Goal: Information Seeking & Learning: Find specific page/section

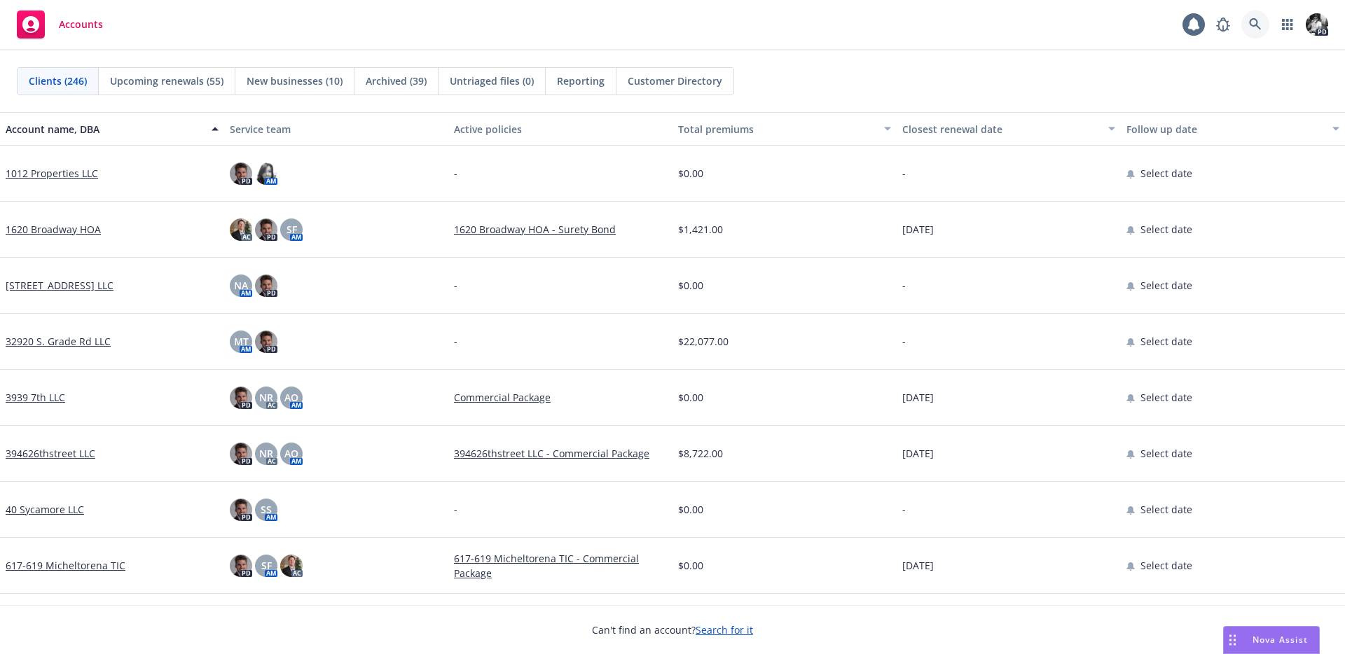
click at [1256, 22] on icon at bounding box center [1255, 24] width 12 height 12
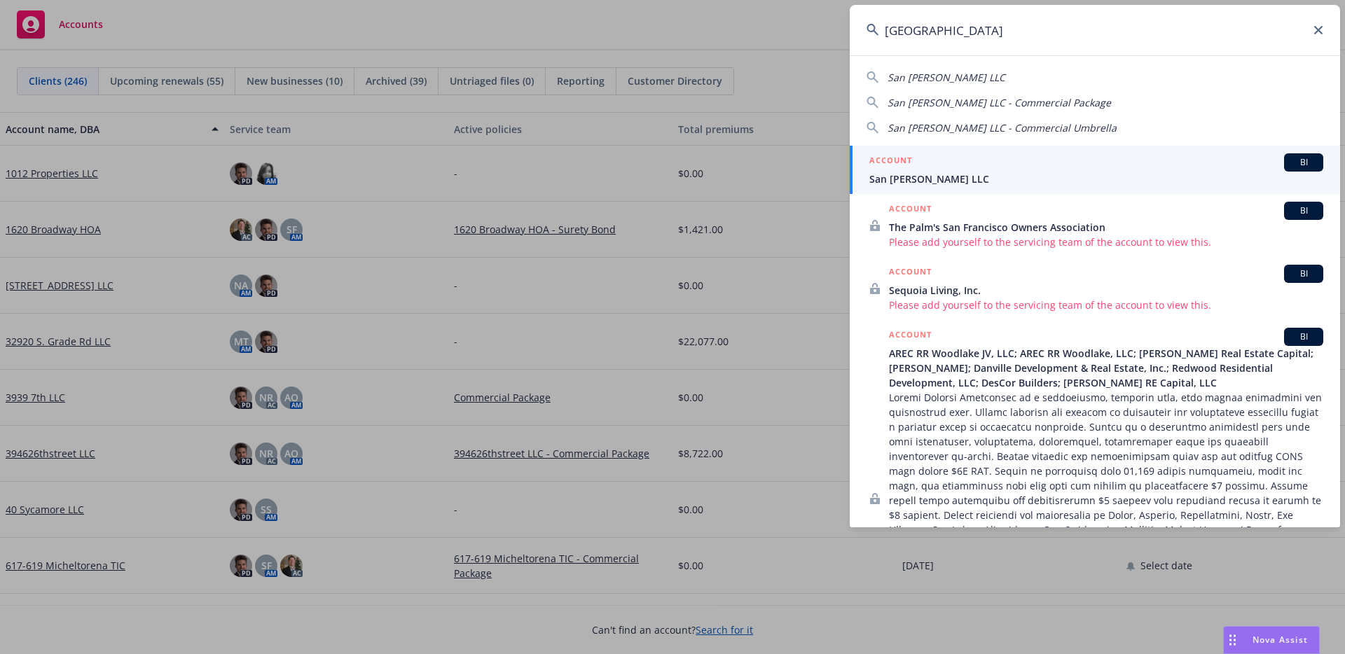
type input "[GEOGRAPHIC_DATA]"
click at [952, 180] on span "San [PERSON_NAME] LLC" at bounding box center [1096, 179] width 454 height 15
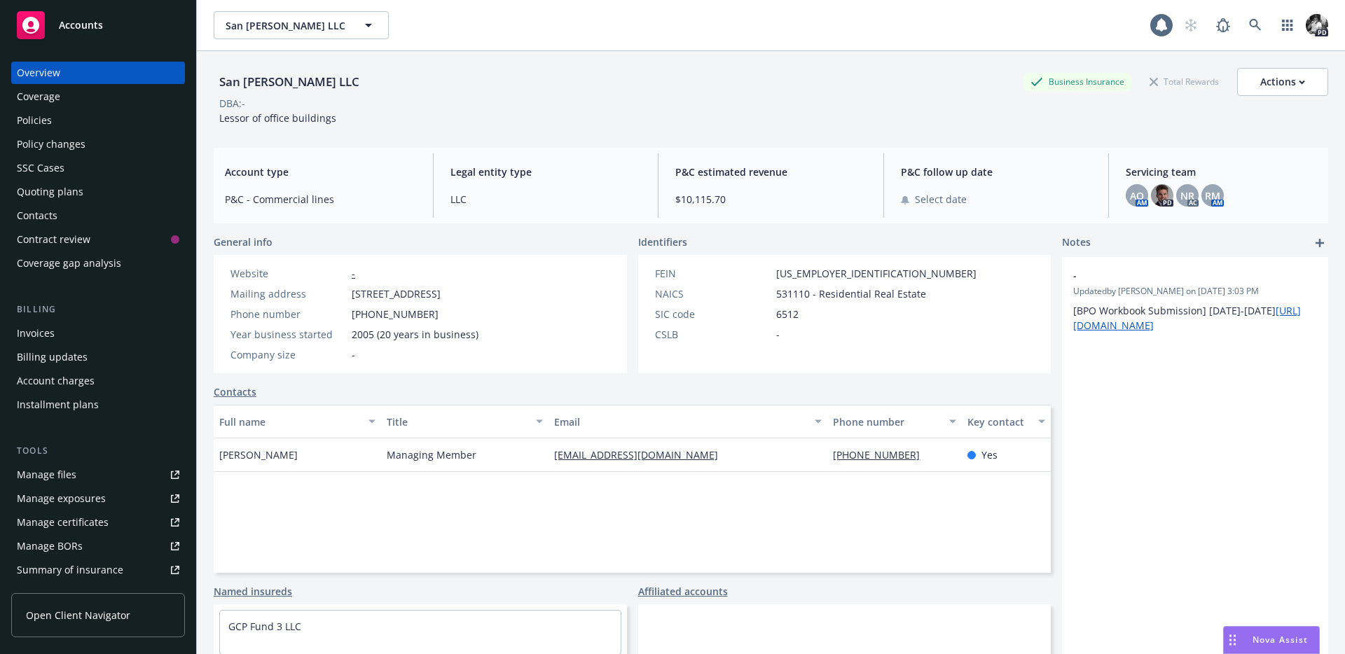
click at [114, 112] on div "Policies" at bounding box center [98, 120] width 163 height 22
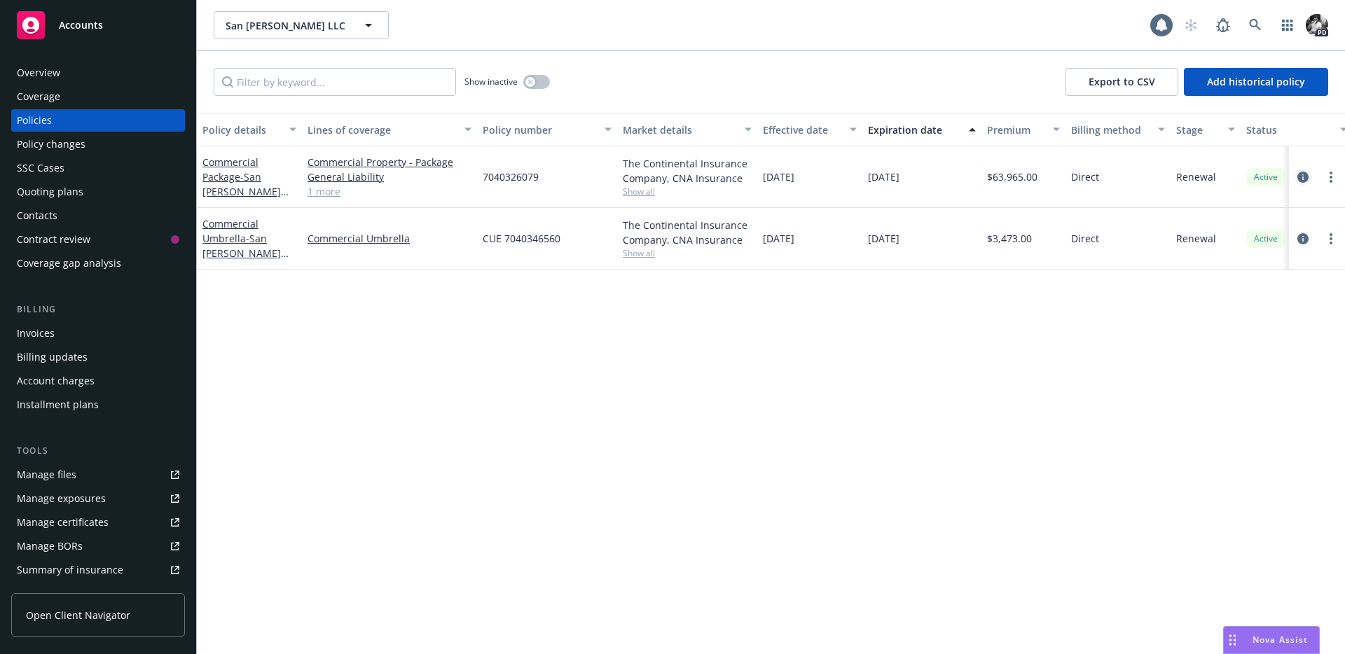
click at [1302, 177] on icon "circleInformation" at bounding box center [1302, 177] width 11 height 11
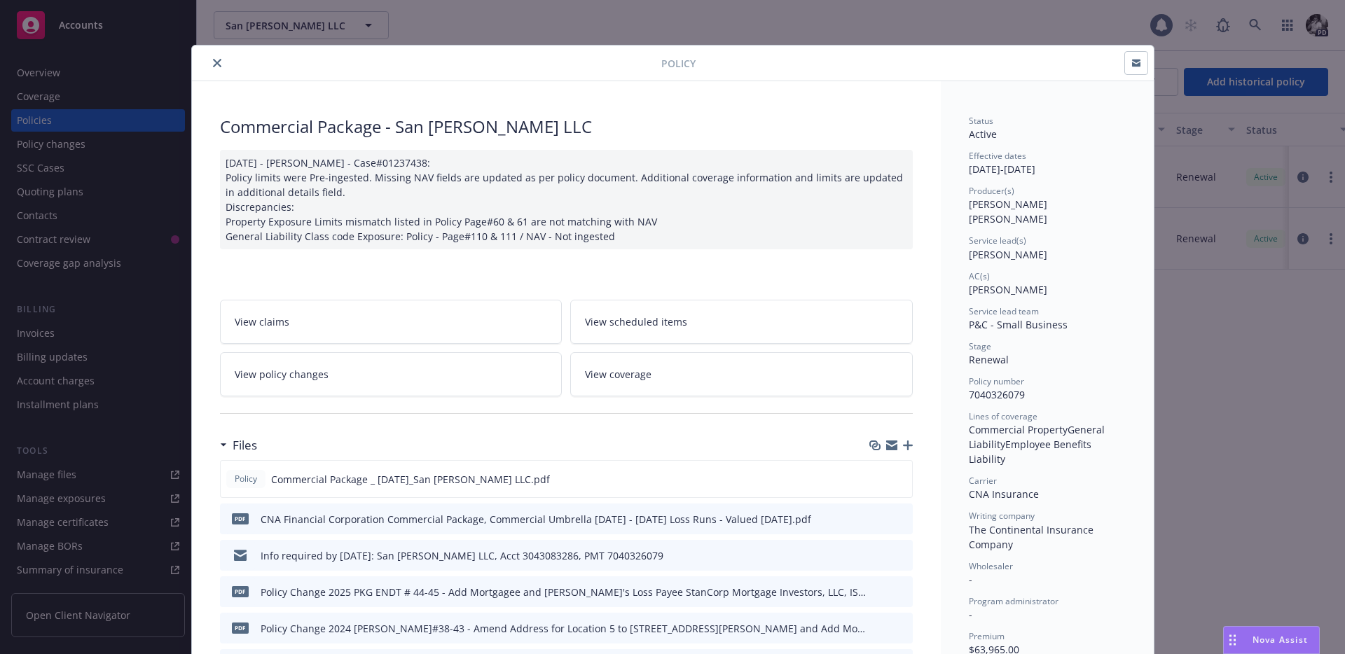
click at [210, 74] on div "Policy" at bounding box center [673, 64] width 962 height 36
click at [211, 64] on button "close" at bounding box center [217, 63] width 17 height 17
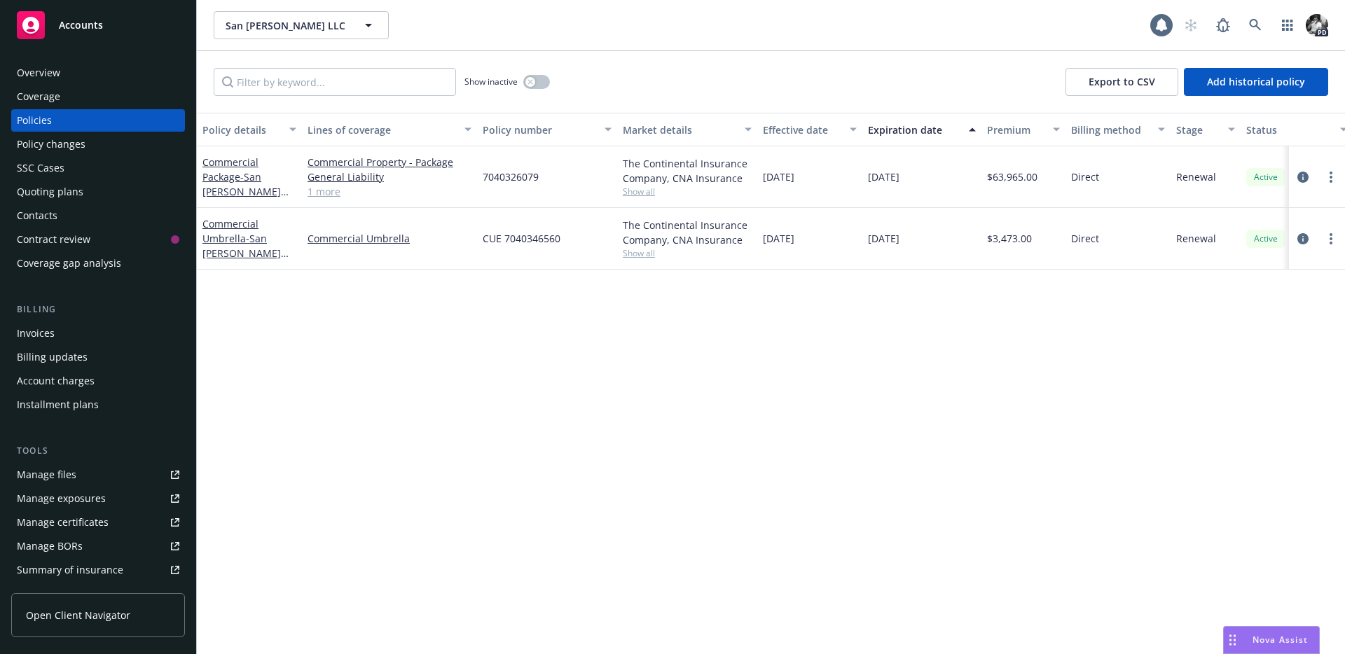
click at [85, 69] on div "Overview" at bounding box center [98, 73] width 163 height 22
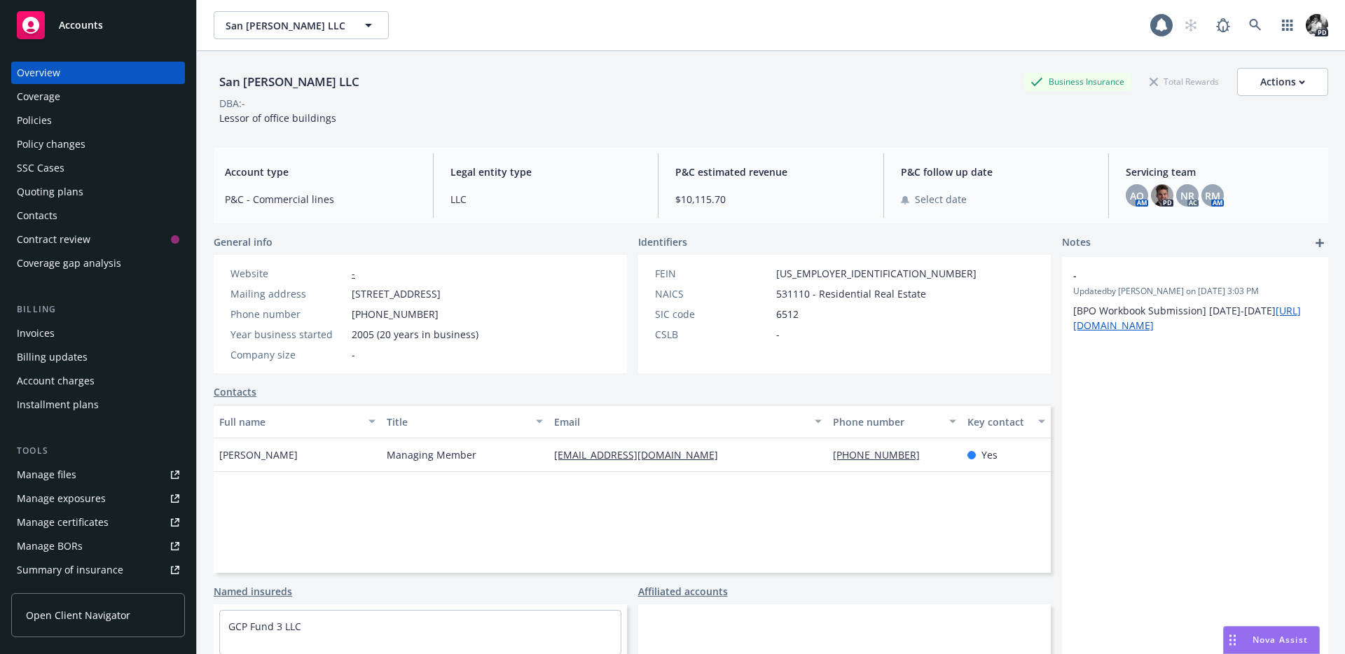
click at [72, 133] on div "Policy changes" at bounding box center [51, 144] width 69 height 22
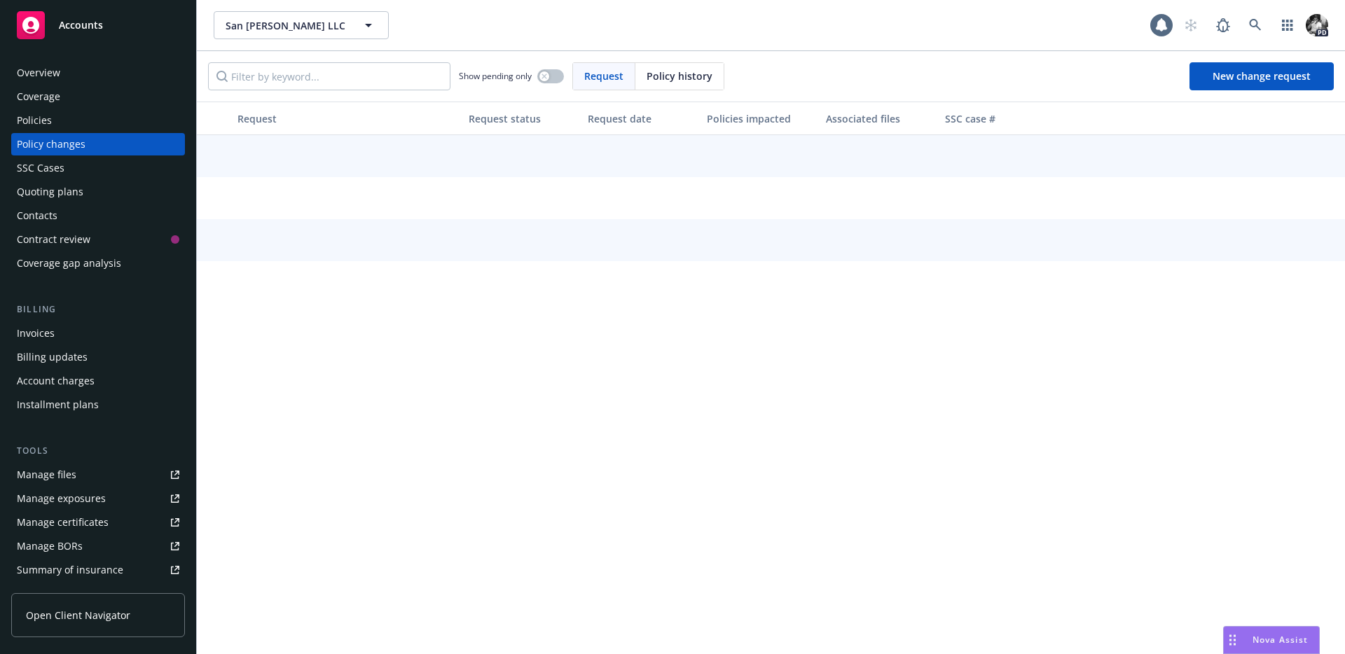
click at [81, 125] on div "Policies" at bounding box center [98, 120] width 163 height 22
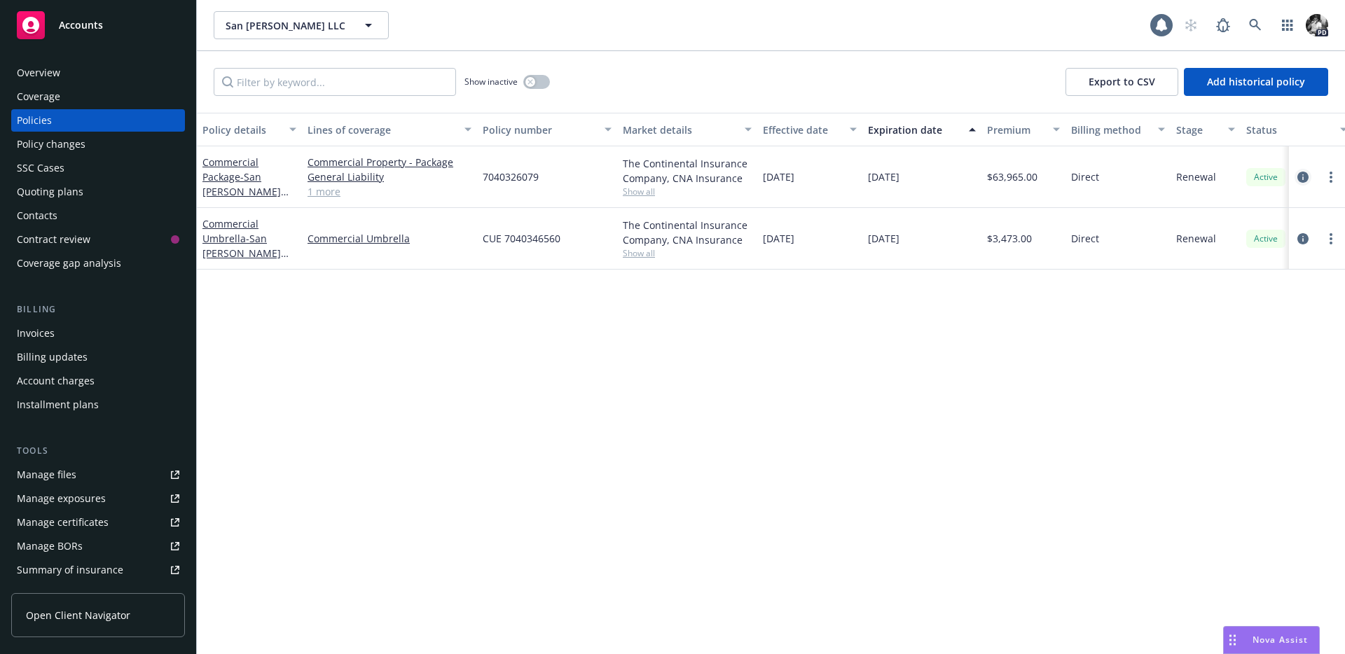
click at [1303, 175] on icon "circleInformation" at bounding box center [1302, 177] width 11 height 11
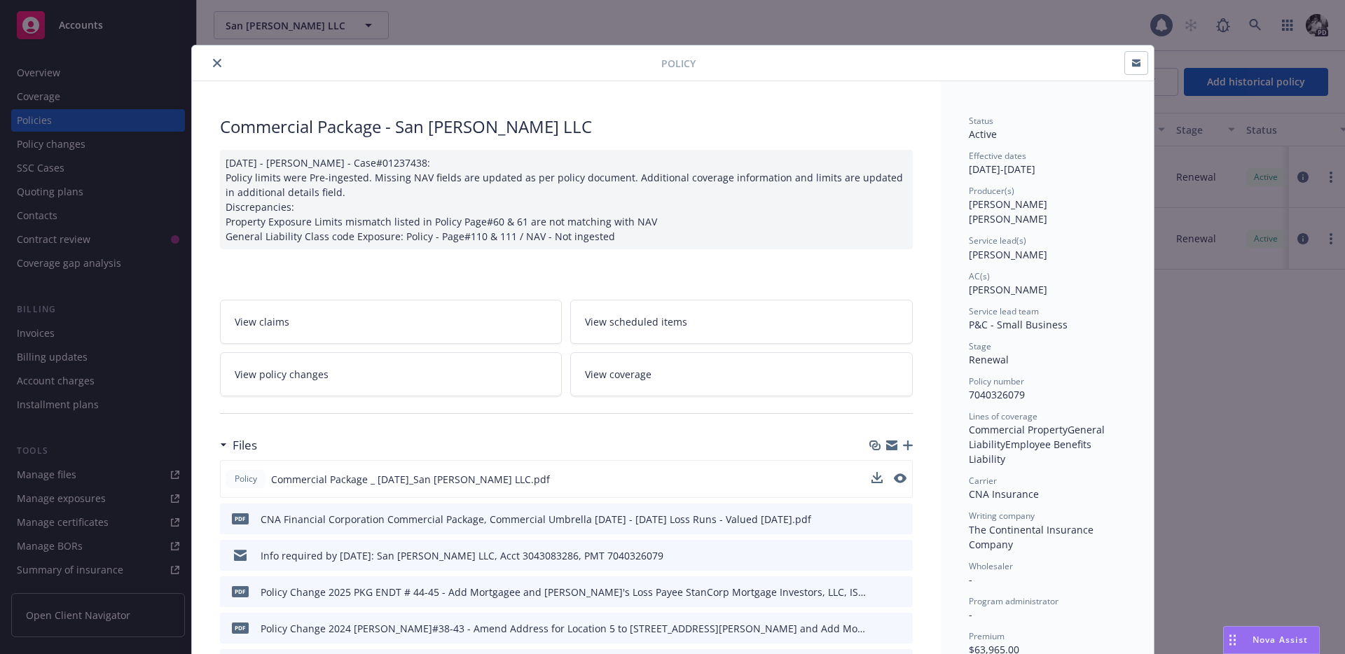
click at [894, 470] on div "Policy Commercial Package _ 10-15-2024_San Francisco Townsend LLC.pdf" at bounding box center [566, 479] width 693 height 38
click at [898, 477] on icon "preview file" at bounding box center [898, 479] width 13 height 10
click at [221, 65] on button "close" at bounding box center [217, 63] width 17 height 17
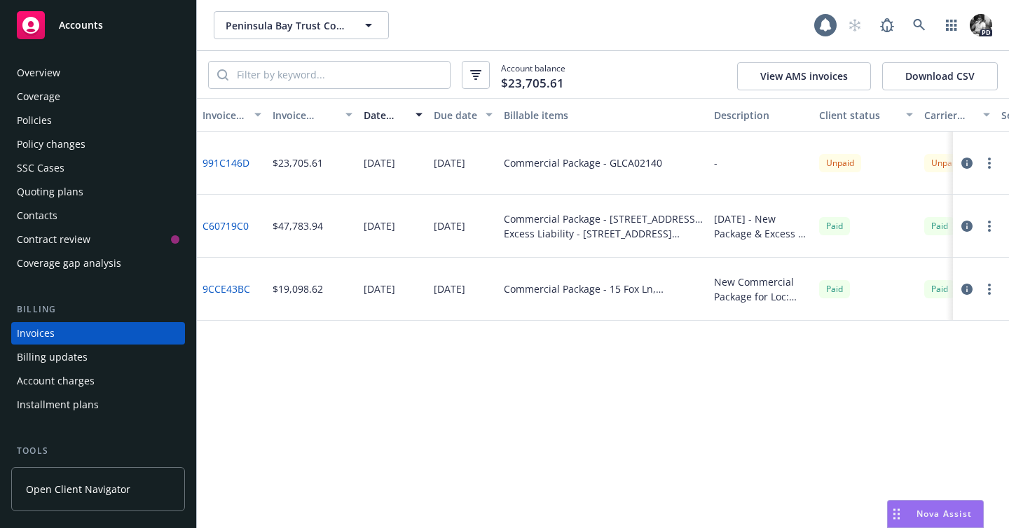
scroll to position [47, 0]
